Goal: Information Seeking & Learning: Understand process/instructions

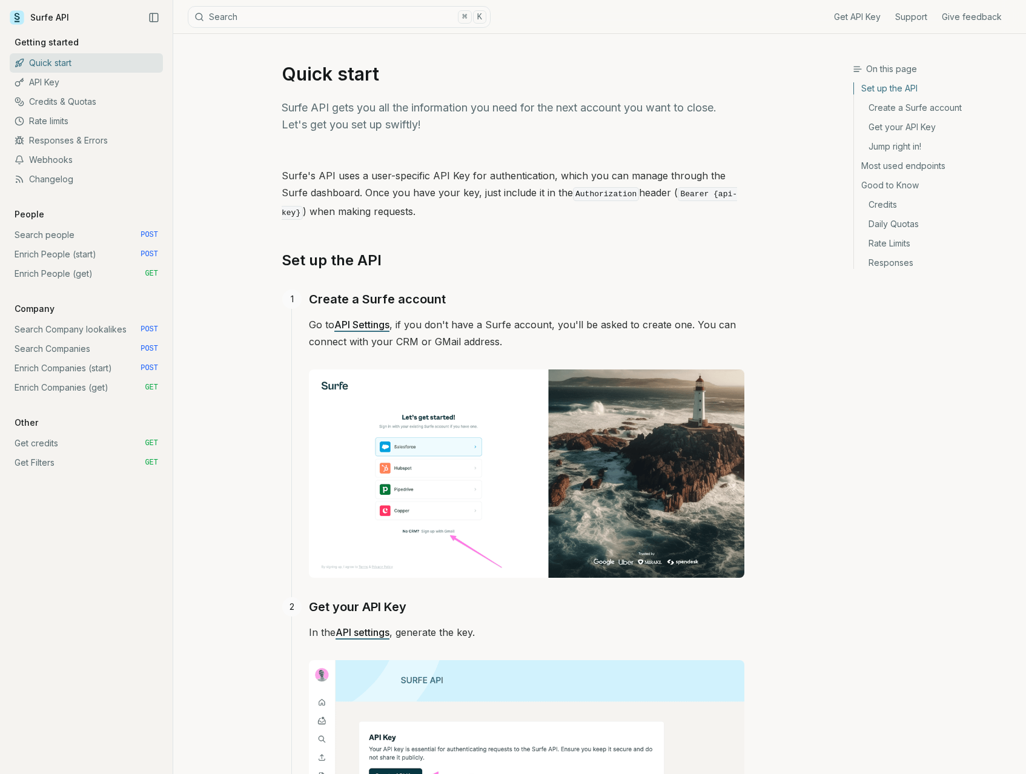
click at [62, 278] on link "Enrich People (get) GET" at bounding box center [86, 273] width 153 height 19
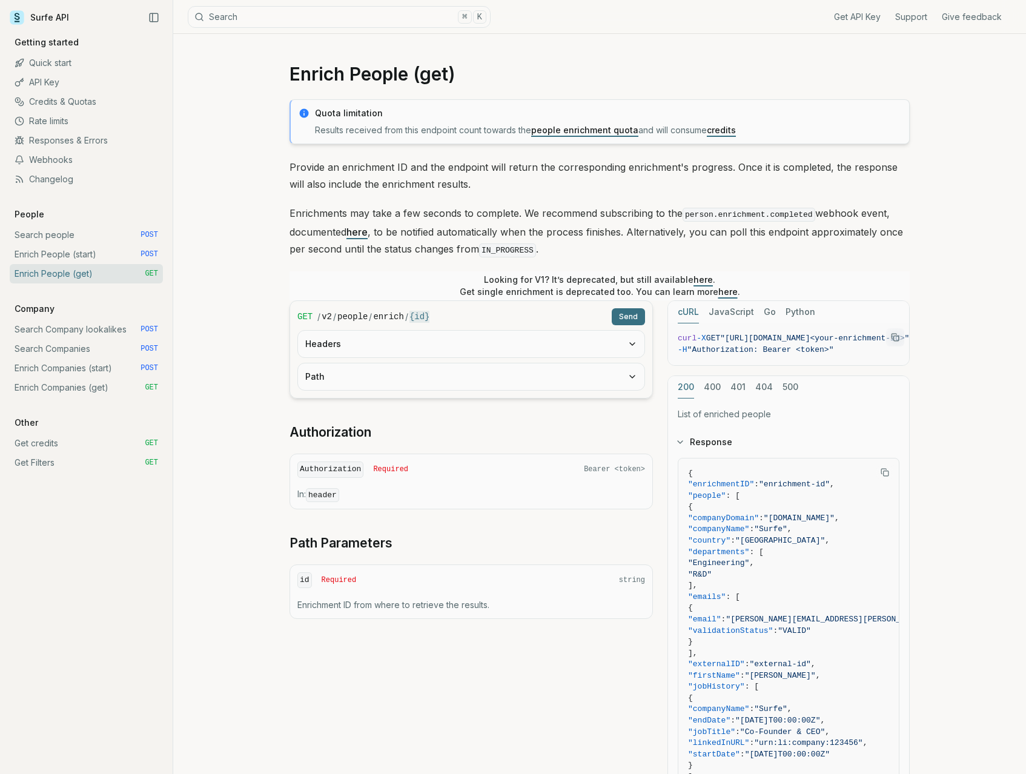
click at [55, 262] on link "Enrich People (start) POST" at bounding box center [86, 254] width 153 height 19
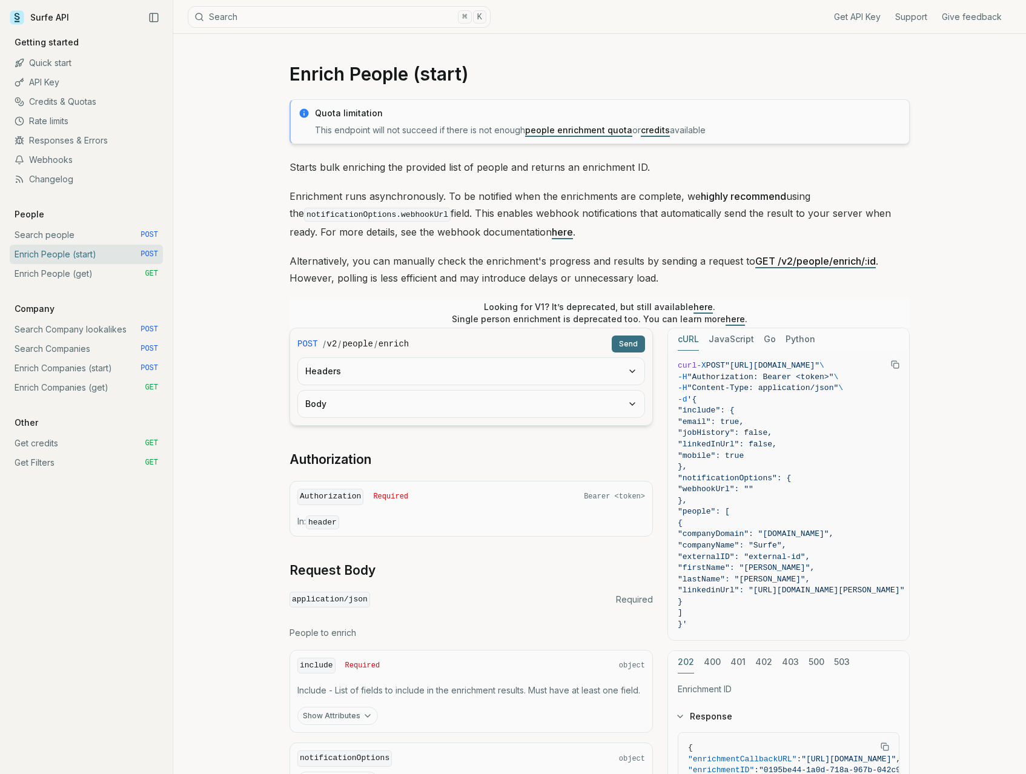
click at [54, 273] on link "Enrich People (get) GET" at bounding box center [86, 273] width 153 height 19
